Goal: Register for event/course

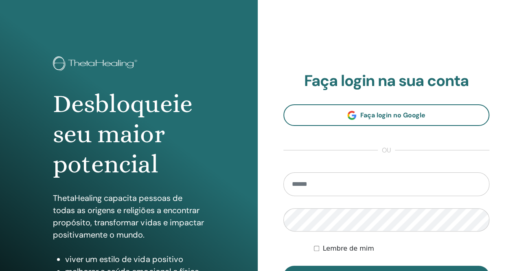
click at [398, 182] on input "email" at bounding box center [386, 184] width 206 height 24
type input "**********"
click at [283, 266] on button "Entrar" at bounding box center [386, 276] width 206 height 21
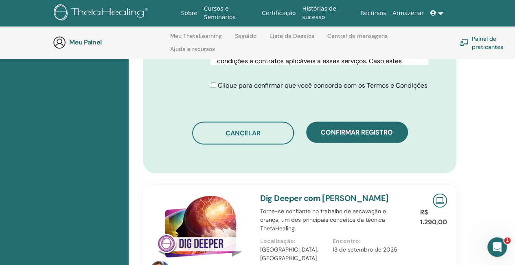
scroll to position [497, 0]
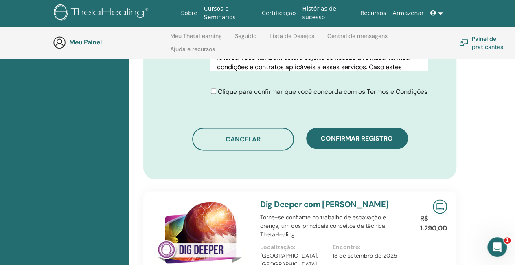
click at [212, 87] on div "Clique para confirmar que você concorda com os Termos e Condições" at bounding box center [319, 92] width 217 height 10
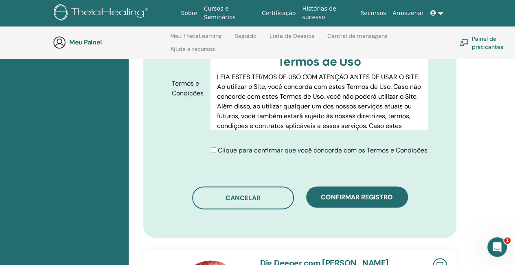
scroll to position [435, 0]
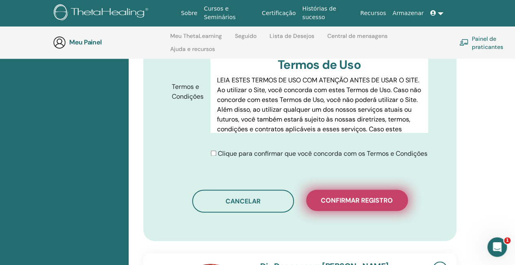
click at [366, 196] on font "Confirmar registro" at bounding box center [357, 200] width 72 height 9
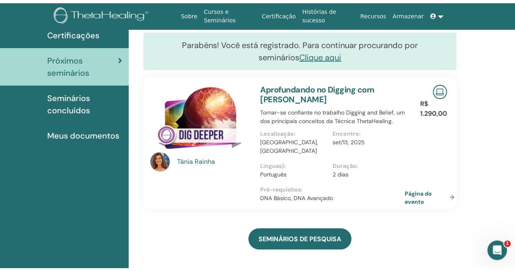
scroll to position [20, 0]
